Goal: Information Seeking & Learning: Learn about a topic

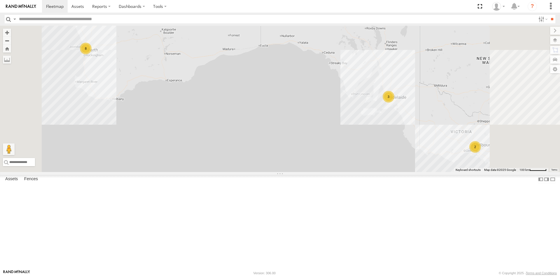
click at [0, 0] on span at bounding box center [0, 0] width 0 height 0
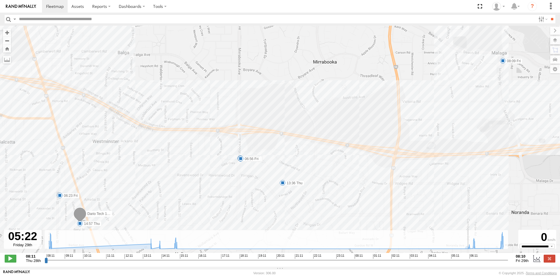
drag, startPoint x: 452, startPoint y: 264, endPoint x: 455, endPoint y: 264, distance: 3.2
click at [453, 262] on input "range" at bounding box center [277, 260] width 464 height 6
drag, startPoint x: 454, startPoint y: 264, endPoint x: 480, endPoint y: 264, distance: 25.4
click at [480, 262] on input "range" at bounding box center [277, 260] width 464 height 6
drag, startPoint x: 480, startPoint y: 262, endPoint x: 464, endPoint y: 264, distance: 16.8
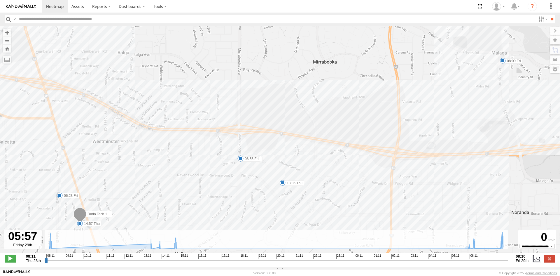
type input "**********"
click at [464, 262] on input "range" at bounding box center [277, 260] width 464 height 6
click at [443, 266] on div "To navigate the map with touch gestures double-tap and hold your finger on the …" at bounding box center [280, 146] width 560 height 241
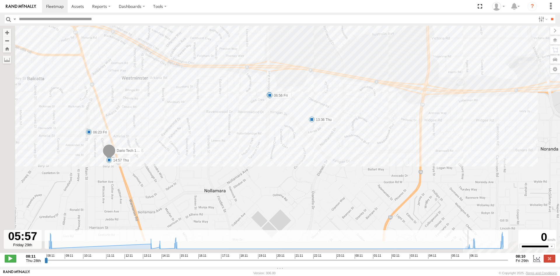
drag, startPoint x: 179, startPoint y: 160, endPoint x: 208, endPoint y: 96, distance: 71.0
click at [208, 96] on div "Dario Tech 1INY100 08:20 Thu 13:36 Thu 14:03 Thu 14:57 Thu 06:23 Fri 06:56 Fri …" at bounding box center [280, 142] width 560 height 233
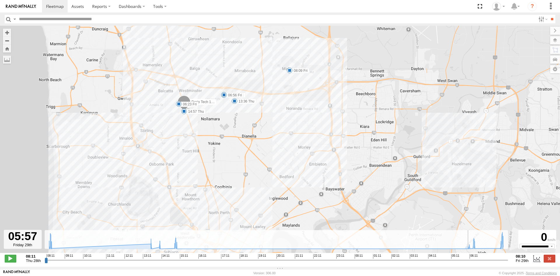
click at [24, 5] on img at bounding box center [21, 6] width 30 height 4
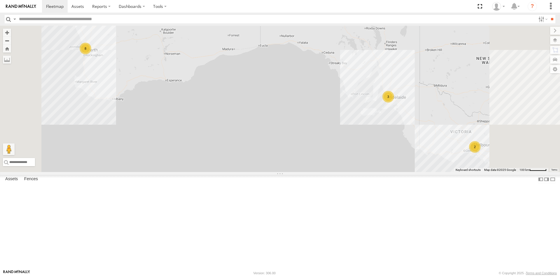
click at [0, 0] on div "[PERSON_NAME] Tech IOV698" at bounding box center [0, 0] width 0 height 0
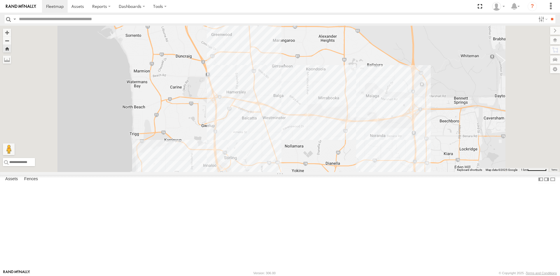
click at [0, 0] on div "[PERSON_NAME] Tech IOV698 All Assets -31.85755 115.80031 Video" at bounding box center [0, 0] width 0 height 0
click at [0, 0] on div "All Assets" at bounding box center [0, 0] width 0 height 0
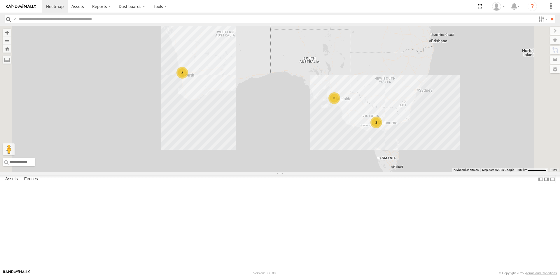
click at [0, 0] on div "Dario Tech 1INY100" at bounding box center [0, 0] width 0 height 0
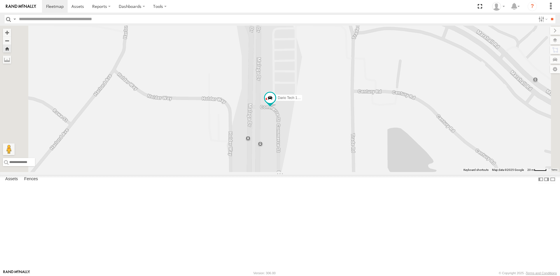
click at [0, 0] on span at bounding box center [0, 0] width 0 height 0
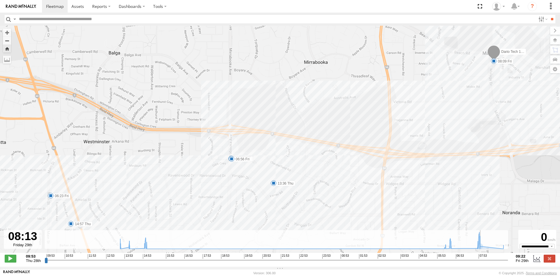
drag, startPoint x: 471, startPoint y: 262, endPoint x: 484, endPoint y: 263, distance: 12.9
click at [484, 262] on input "range" at bounding box center [277, 260] width 464 height 6
drag, startPoint x: 484, startPoint y: 263, endPoint x: 506, endPoint y: 264, distance: 22.7
type input "**********"
click at [506, 262] on input "range" at bounding box center [277, 260] width 464 height 6
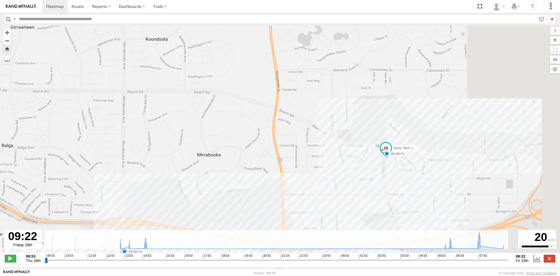
drag, startPoint x: 512, startPoint y: 93, endPoint x: 404, endPoint y: 186, distance: 142.1
click at [404, 186] on div "Dario Tech 1INY100 13:36 Thu 14:03 Thu 14:57 Thu 06:23 Fri 06:56 Fri 08:09 Fri" at bounding box center [280, 142] width 560 height 233
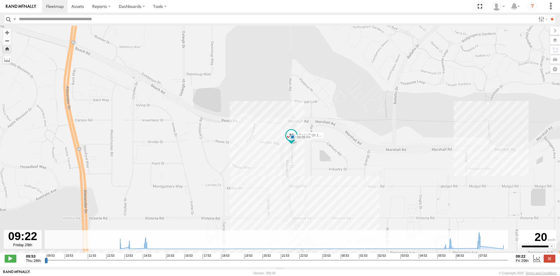
click at [17, 8] on img at bounding box center [21, 6] width 30 height 4
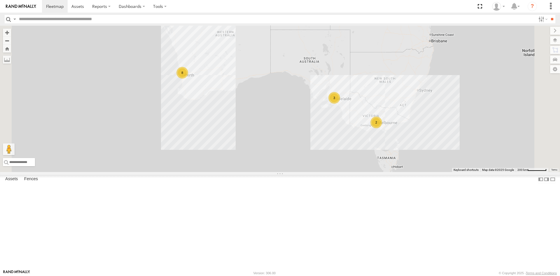
click at [0, 0] on div "[PERSON_NAME] (new)Tech 1IJX358" at bounding box center [0, 0] width 0 height 0
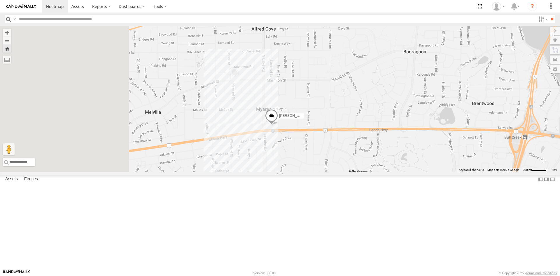
drag, startPoint x: 228, startPoint y: 182, endPoint x: 384, endPoint y: 190, distance: 156.2
click at [384, 172] on div "[PERSON_NAME] (new)Tech 1IJX358" at bounding box center [280, 99] width 560 height 146
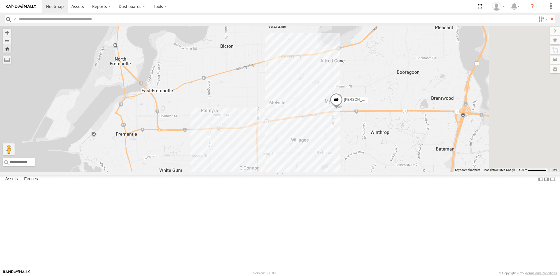
drag, startPoint x: 325, startPoint y: 99, endPoint x: 292, endPoint y: 72, distance: 42.5
click at [292, 72] on div "[PERSON_NAME] (new)Tech 1IJX358" at bounding box center [280, 99] width 560 height 146
